Goal: Transaction & Acquisition: Book appointment/travel/reservation

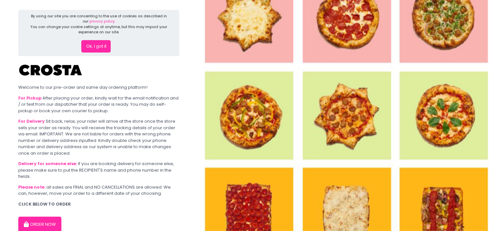
click at [99, 50] on button "Ok, I got it" at bounding box center [95, 46] width 29 height 12
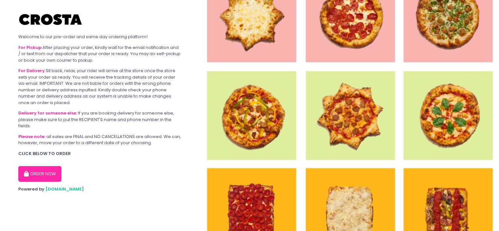
click at [46, 177] on button "ORDER NOW" at bounding box center [39, 174] width 43 height 16
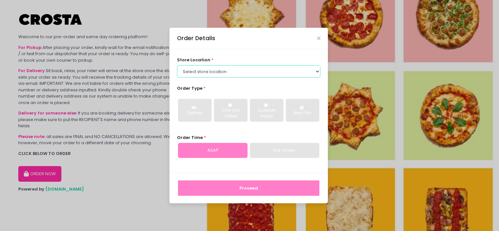
click at [224, 76] on select "Select store location Crosta Pizza - Salcedo Crosta Pizza - San Juan" at bounding box center [249, 71] width 144 height 12
select select "5fabb2e53664a8677beaeb89"
click at [177, 65] on select "Select store location Crosta Pizza - Salcedo Crosta Pizza - San Juan" at bounding box center [249, 71] width 144 height 12
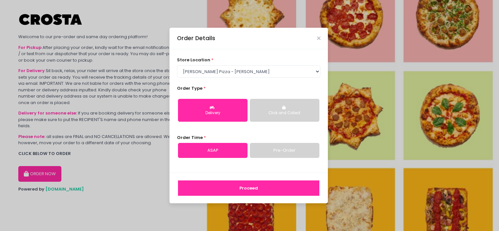
click at [276, 149] on link "Pre-Order" at bounding box center [285, 150] width 70 height 15
select select "2025-10-01"
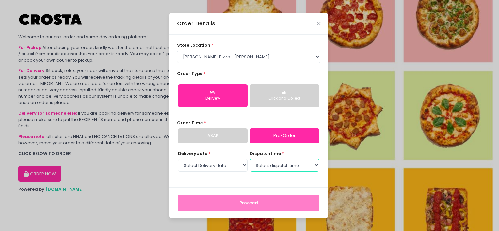
click at [281, 169] on select "Select dispatch time 07:00 PM - 07:30 PM 07:30 PM - 08:00 PM 08:00 PM - 08:30 P…" at bounding box center [285, 165] width 70 height 12
select select "19:00"
click at [250, 159] on select "Select dispatch time 07:00 PM - 07:30 PM 07:30 PM - 08:00 PM 08:00 PM - 08:30 P…" at bounding box center [285, 165] width 70 height 12
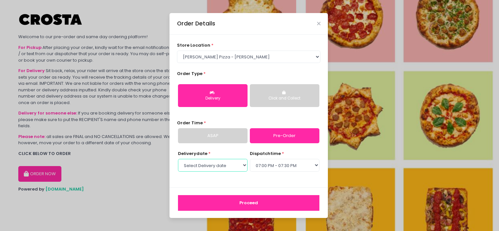
click at [222, 165] on select "Select Delivery date Wednesday, Oct 1st Thursday, Oct 2nd Friday, Oct 3rd Satur…" at bounding box center [213, 165] width 70 height 12
select select "2025-10-02"
click at [178, 159] on select "Select Delivery date Wednesday, Oct 1st Thursday, Oct 2nd Friday, Oct 3rd Satur…" at bounding box center [213, 165] width 70 height 12
select select "19:00"
click at [270, 201] on button "Proceed" at bounding box center [249, 203] width 142 height 16
